Goal: Check status: Check status

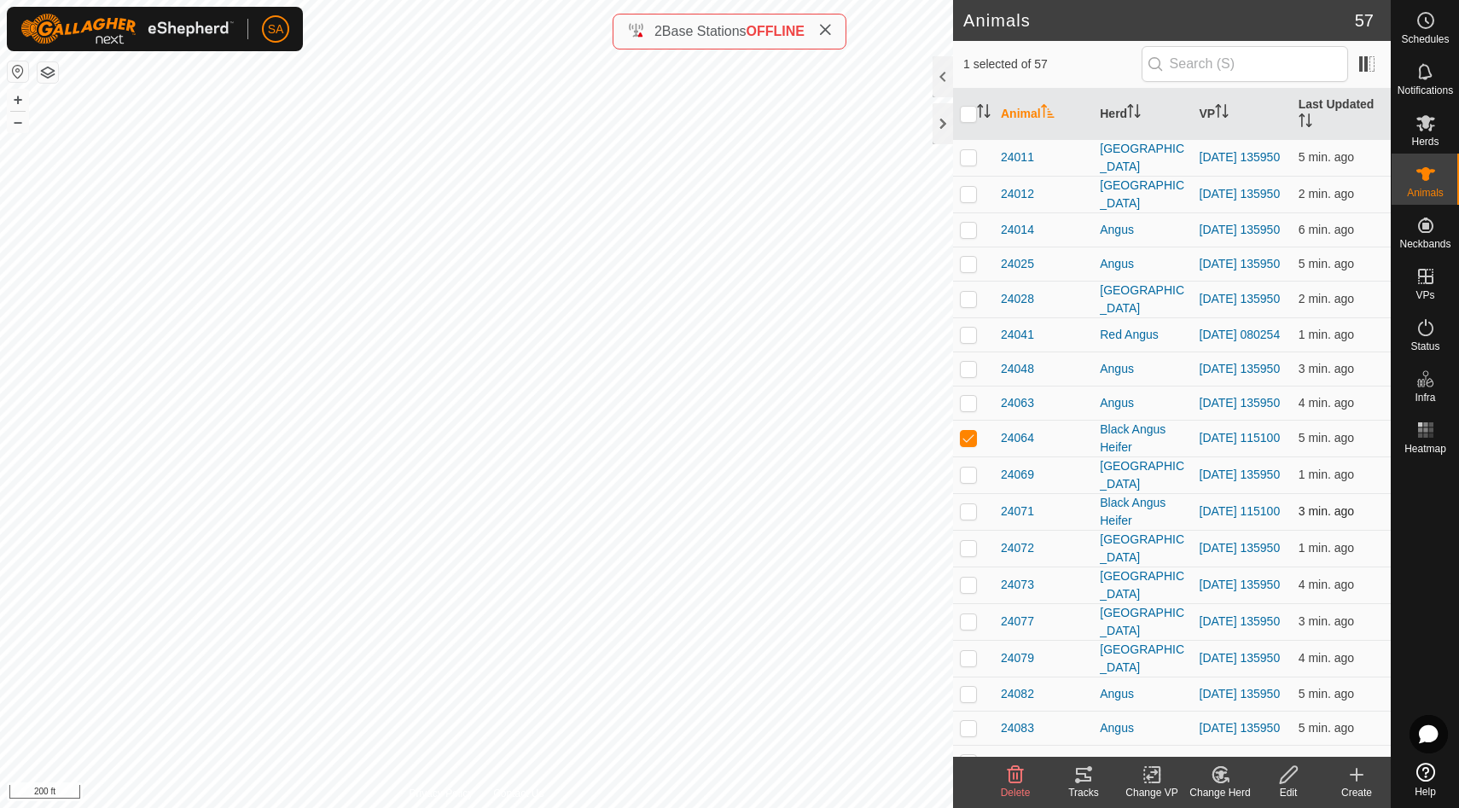
click at [969, 518] on p-checkbox at bounding box center [968, 511] width 17 height 14
checkbox input "true"
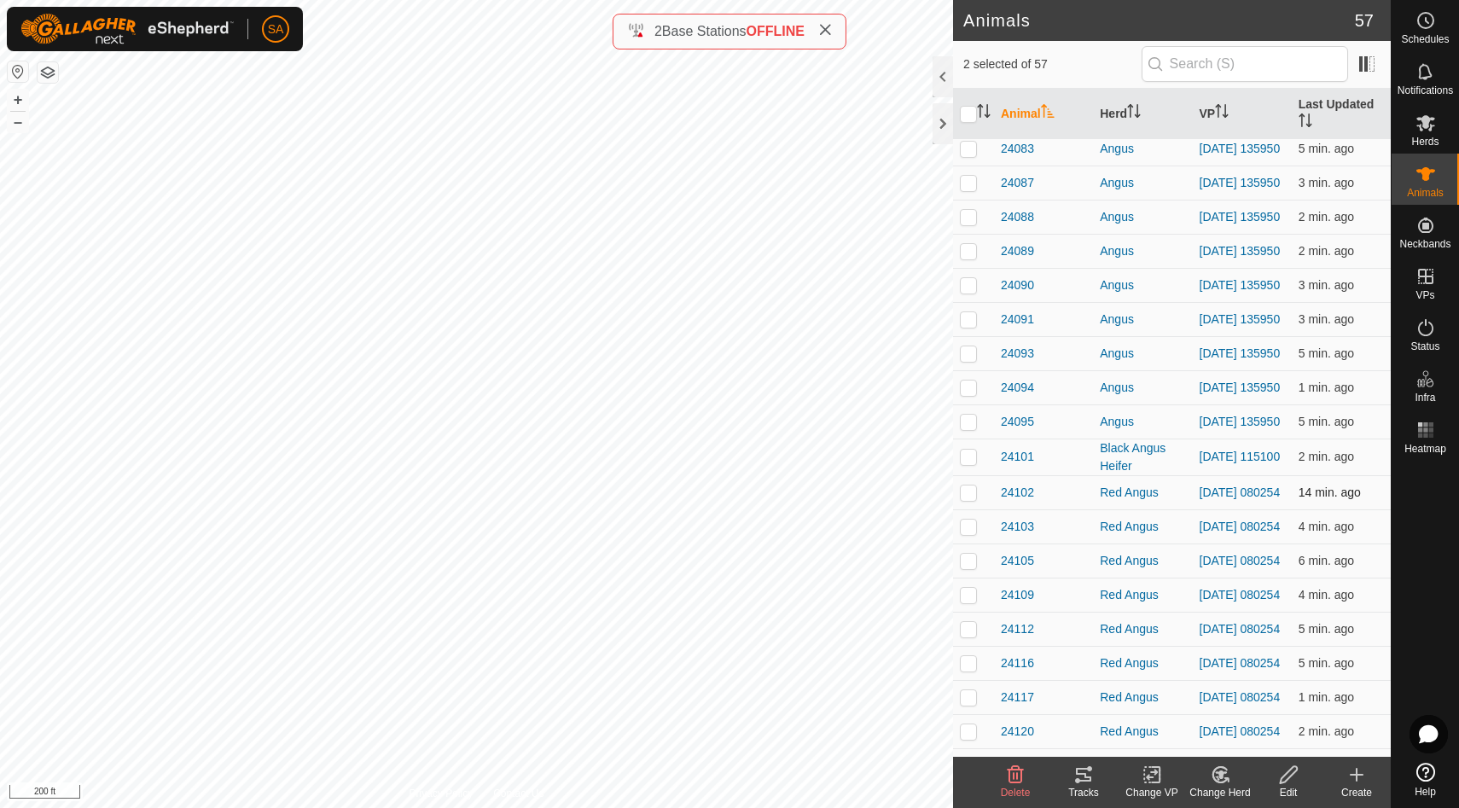
scroll to position [580, 0]
click at [961, 463] on p-checkbox at bounding box center [968, 456] width 17 height 14
checkbox input "true"
click at [1082, 776] on icon at bounding box center [1084, 775] width 20 height 20
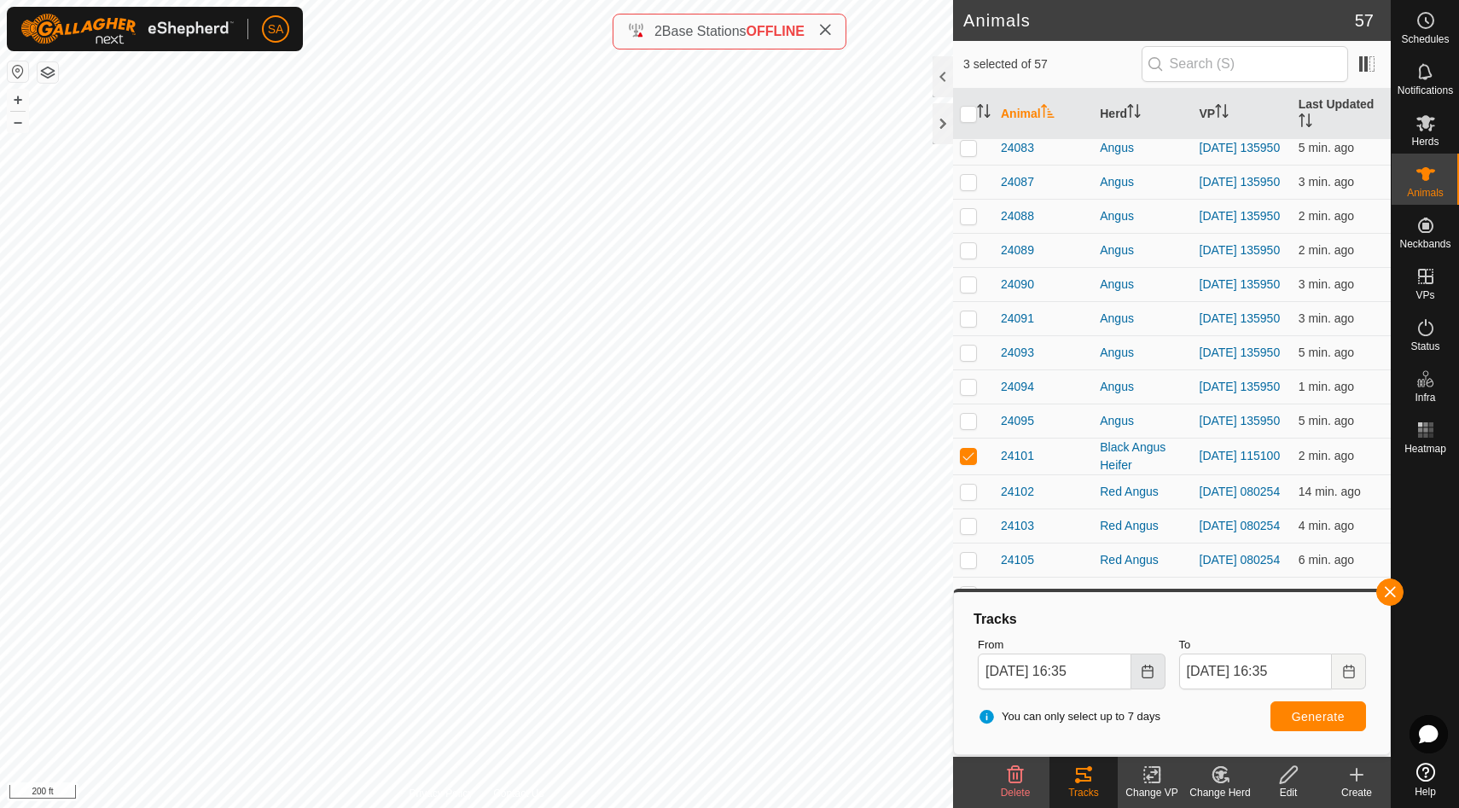
click at [1149, 667] on icon "Choose Date" at bounding box center [1148, 672] width 14 height 14
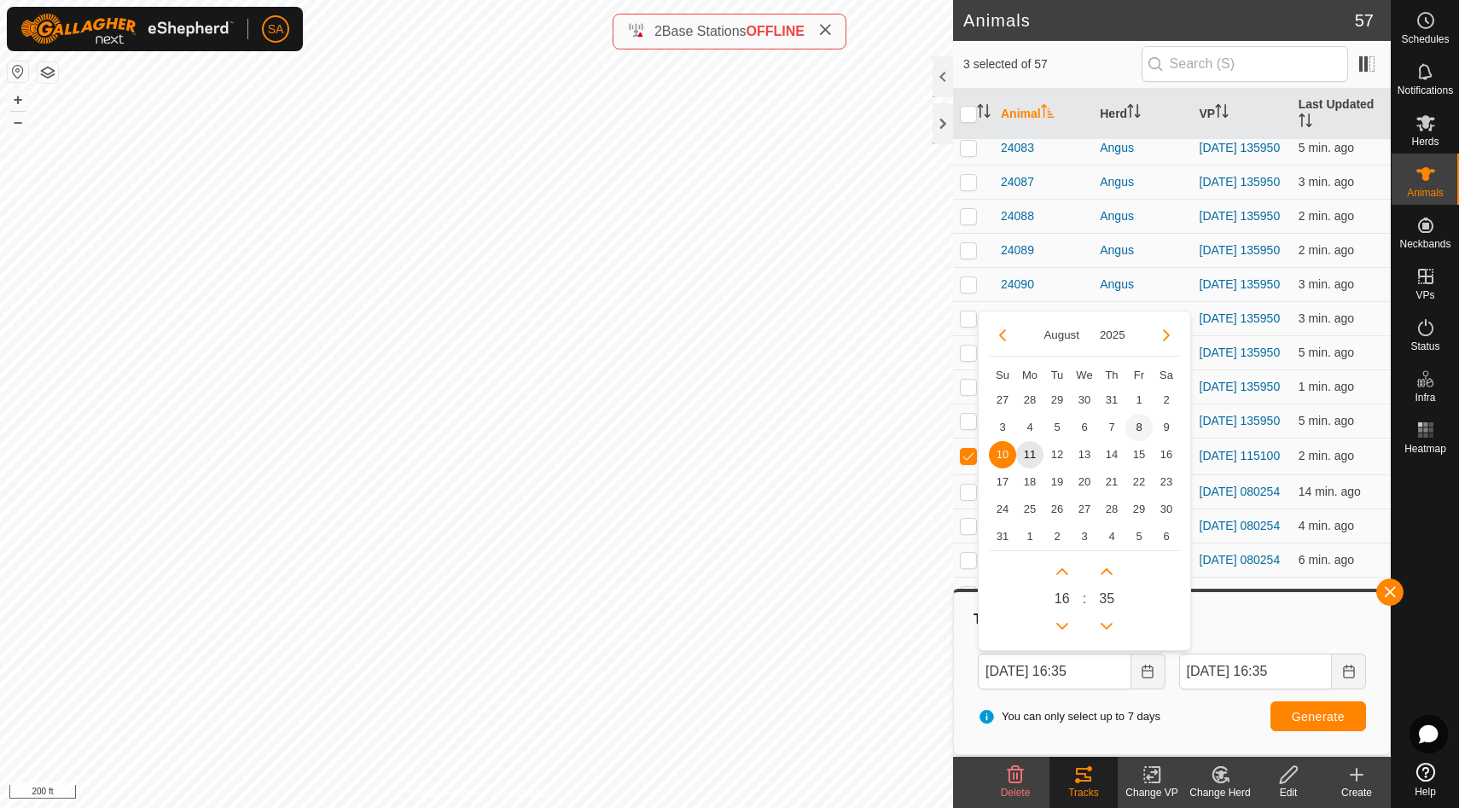
click at [1139, 428] on span "8" at bounding box center [1139, 427] width 27 height 27
type input "[DATE] 16:35"
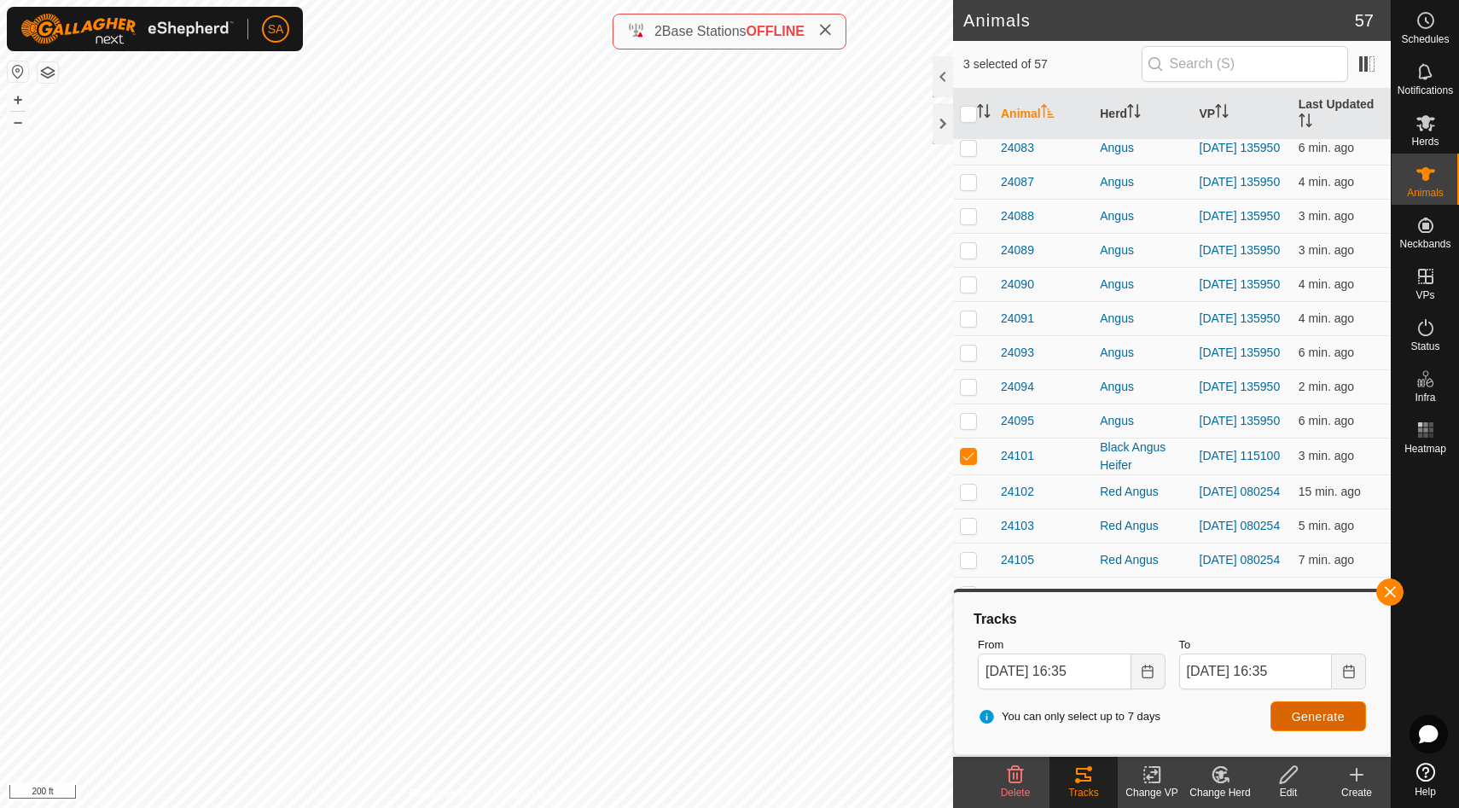
click at [1301, 717] on span "Generate" at bounding box center [1318, 717] width 53 height 14
click at [941, 127] on div at bounding box center [943, 123] width 20 height 41
